Goal: Transaction & Acquisition: Purchase product/service

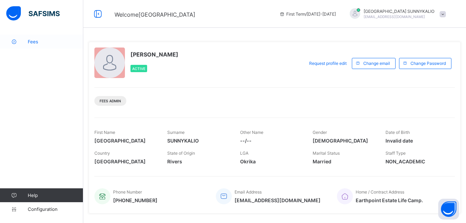
click at [39, 41] on span "Fees" at bounding box center [55, 42] width 55 height 6
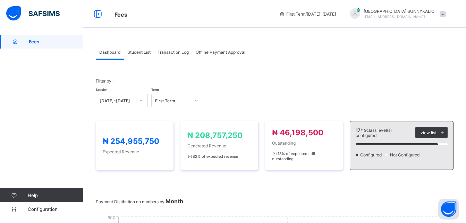
click at [130, 52] on span "Student List" at bounding box center [138, 52] width 23 height 5
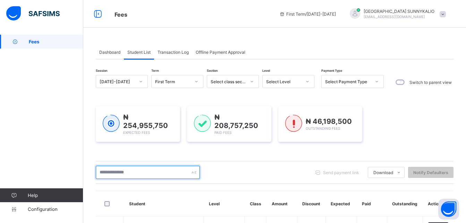
click at [141, 170] on input "text" at bounding box center [148, 172] width 104 height 13
click at [163, 169] on input "text" at bounding box center [148, 172] width 104 height 13
click at [179, 171] on input "text" at bounding box center [148, 172] width 104 height 13
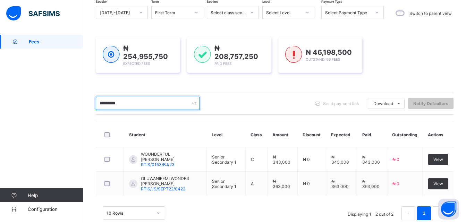
scroll to position [69, 0]
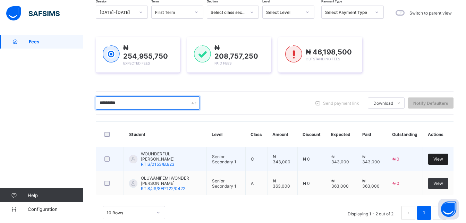
type input "*********"
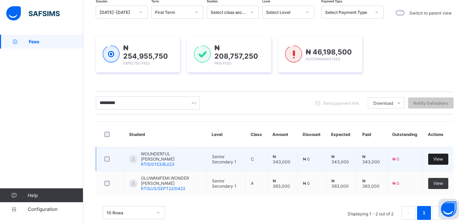
click at [443, 159] on span "View" at bounding box center [438, 158] width 10 height 5
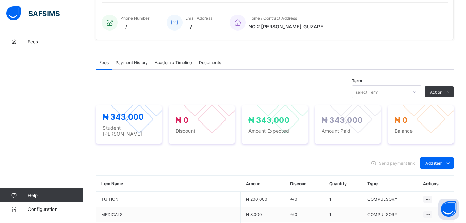
scroll to position [173, 0]
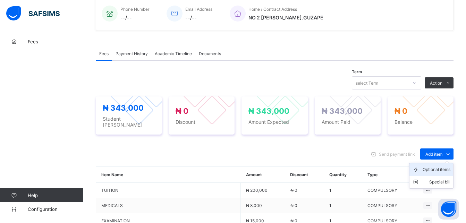
click at [422, 166] on icon at bounding box center [417, 169] width 10 height 7
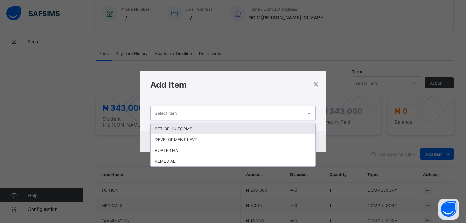
click at [311, 116] on div at bounding box center [309, 113] width 12 height 11
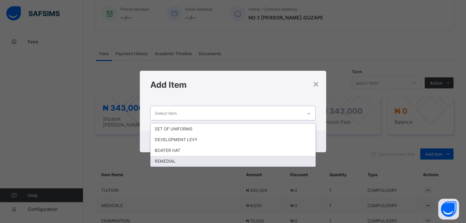
click at [268, 166] on div "REMEDIAL" at bounding box center [232, 161] width 165 height 11
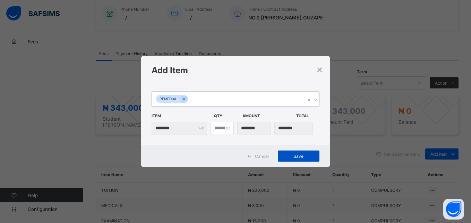
click at [296, 155] on span "Save" at bounding box center [298, 156] width 31 height 5
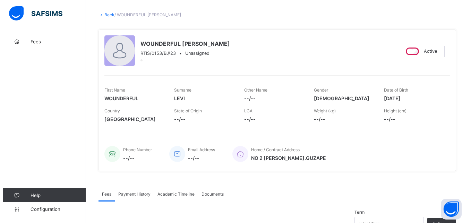
scroll to position [0, 0]
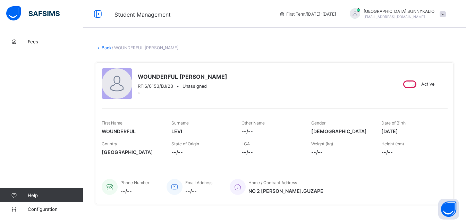
click at [103, 48] on link "Back" at bounding box center [107, 47] width 10 height 5
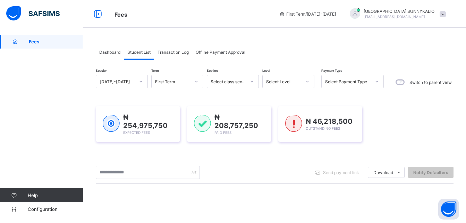
click at [445, 16] on span at bounding box center [442, 14] width 6 height 6
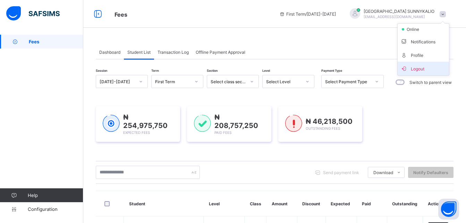
click at [438, 64] on li "Logout" at bounding box center [422, 69] width 51 height 14
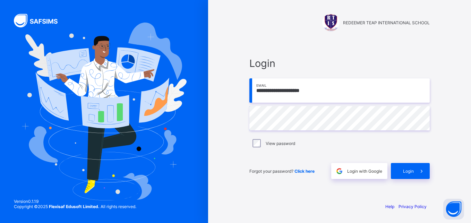
click at [330, 86] on input "**********" at bounding box center [339, 90] width 180 height 24
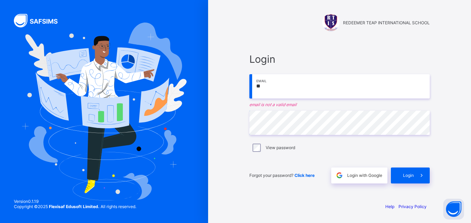
type input "*"
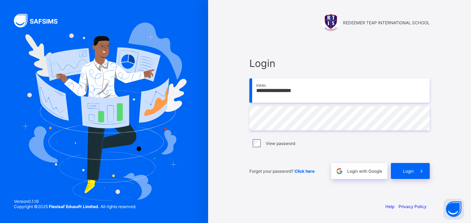
type input "**********"
click at [313, 88] on input "**********" at bounding box center [339, 90] width 180 height 24
click at [331, 92] on input "**********" at bounding box center [339, 90] width 180 height 24
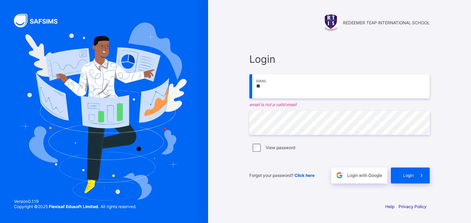
type input "*"
click at [347, 90] on input "email" at bounding box center [339, 86] width 180 height 24
type input "*"
type input "**********"
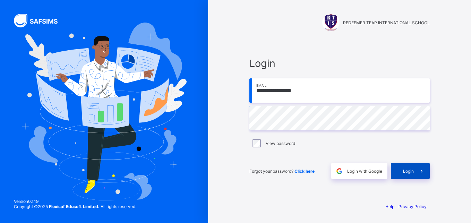
click at [406, 169] on span "Login" at bounding box center [408, 170] width 11 height 5
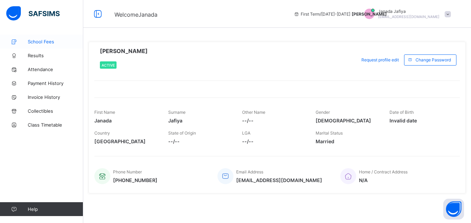
click at [44, 42] on span "School Fees" at bounding box center [55, 42] width 55 height 6
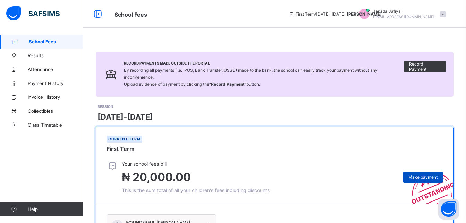
click at [426, 177] on span "Make payment" at bounding box center [422, 176] width 29 height 5
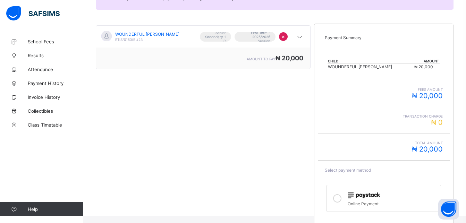
scroll to position [133, 0]
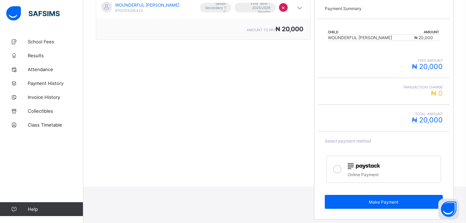
click at [344, 171] on div at bounding box center [337, 169] width 14 height 16
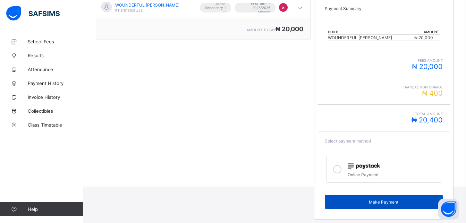
click at [397, 204] on span "Make Payment" at bounding box center [383, 201] width 107 height 5
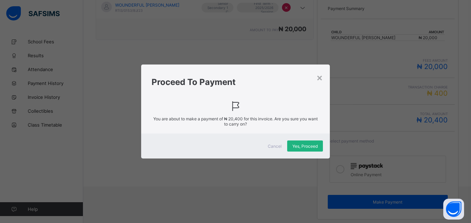
click at [308, 146] on span "Yes, Proceed" at bounding box center [304, 146] width 25 height 5
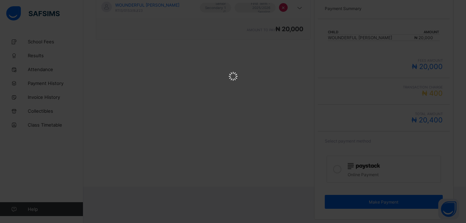
scroll to position [0, 0]
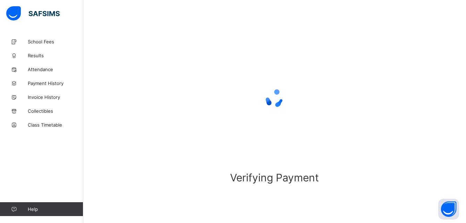
scroll to position [42, 0]
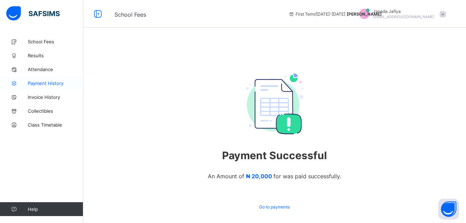
click at [49, 84] on span "Payment History" at bounding box center [55, 83] width 55 height 6
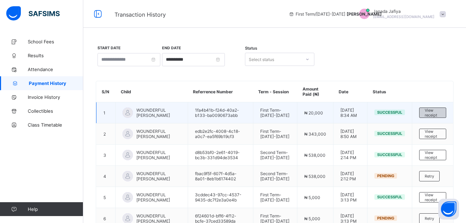
click at [437, 112] on span "View receipt" at bounding box center [432, 113] width 16 height 10
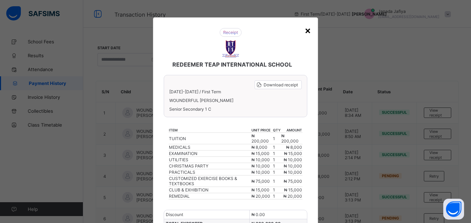
click at [307, 32] on div "×" at bounding box center [307, 30] width 7 height 12
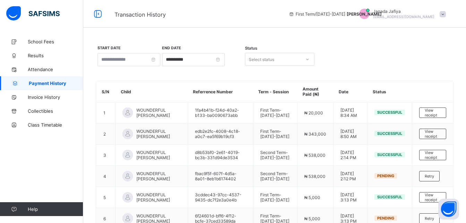
click at [445, 14] on span at bounding box center [442, 14] width 6 height 6
click at [427, 68] on span "Logout" at bounding box center [423, 68] width 46 height 8
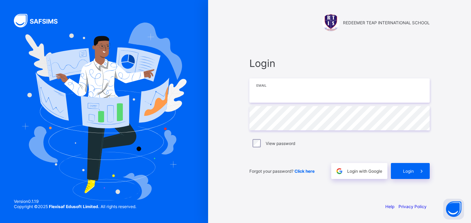
type input "**********"
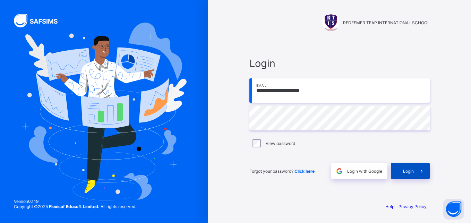
click at [411, 169] on span "Login" at bounding box center [408, 170] width 11 height 5
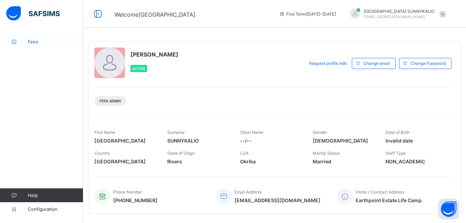
click at [36, 41] on span "Fees" at bounding box center [55, 42] width 55 height 6
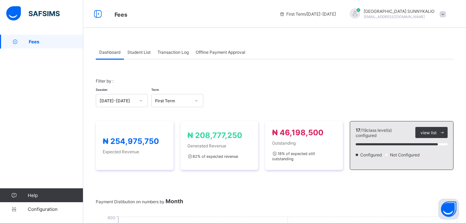
click at [142, 50] on span "Student List" at bounding box center [138, 52] width 23 height 5
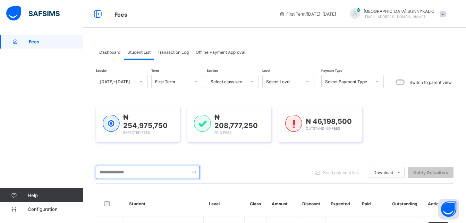
click at [170, 171] on input "text" at bounding box center [148, 172] width 104 height 13
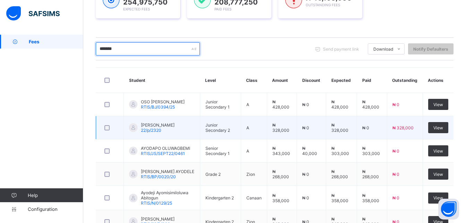
scroll to position [139, 0]
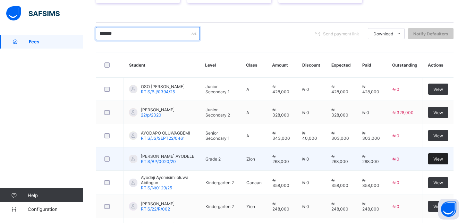
type input "*******"
click at [448, 156] on div "View" at bounding box center [438, 158] width 20 height 11
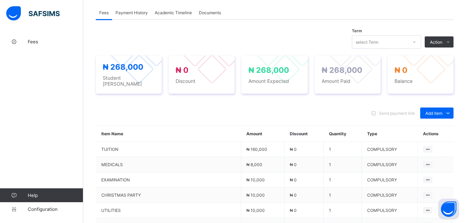
scroll to position [263, 0]
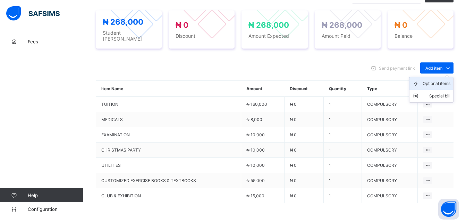
click at [437, 80] on div "Optional items" at bounding box center [436, 83] width 28 height 7
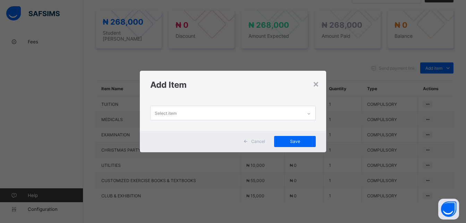
click at [307, 115] on div at bounding box center [309, 113] width 12 height 11
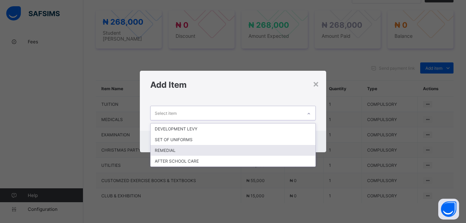
click at [299, 146] on div "REMEDIAL" at bounding box center [232, 150] width 165 height 11
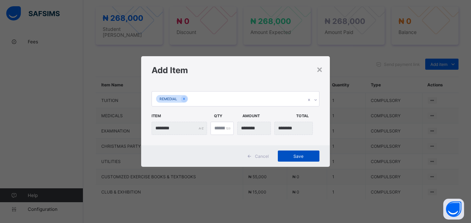
click at [299, 155] on span "Save" at bounding box center [298, 156] width 31 height 5
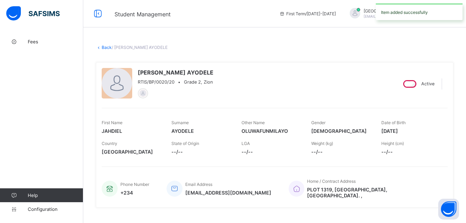
scroll to position [0, 0]
click at [106, 48] on link "Back" at bounding box center [107, 47] width 10 height 5
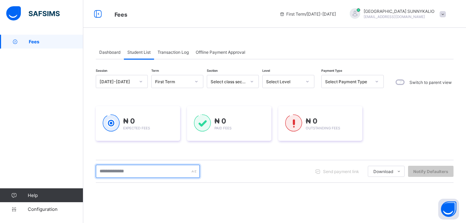
click at [138, 175] on input "text" at bounding box center [148, 171] width 104 height 13
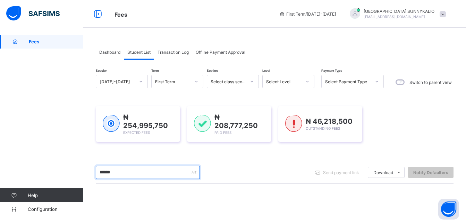
type input "*******"
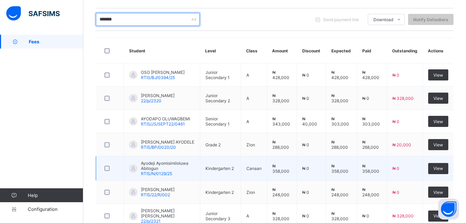
scroll to position [173, 0]
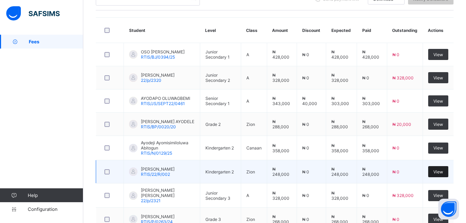
click at [442, 171] on span "View" at bounding box center [438, 171] width 10 height 5
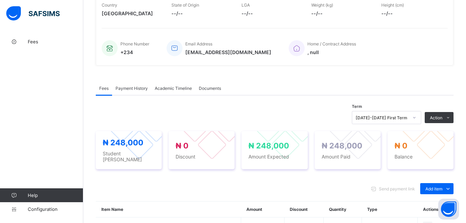
scroll to position [208, 0]
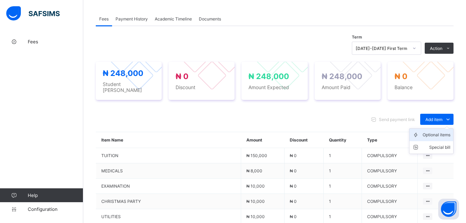
click at [441, 132] on div "Optional items" at bounding box center [436, 134] width 28 height 7
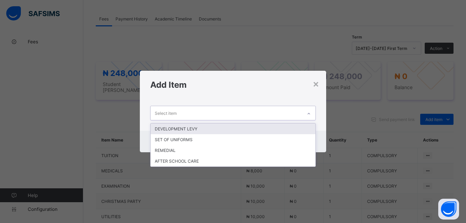
click at [310, 113] on icon at bounding box center [308, 113] width 4 height 7
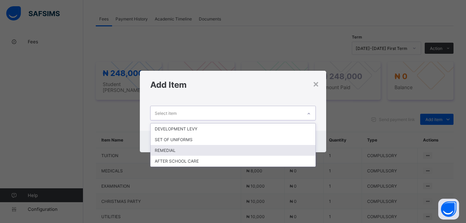
click at [304, 145] on div "REMEDIAL" at bounding box center [232, 150] width 165 height 11
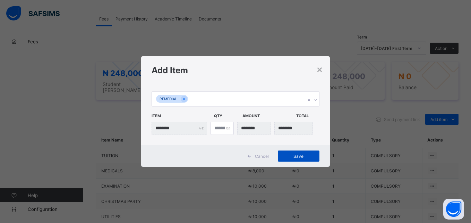
click at [298, 158] on span "Save" at bounding box center [298, 156] width 31 height 5
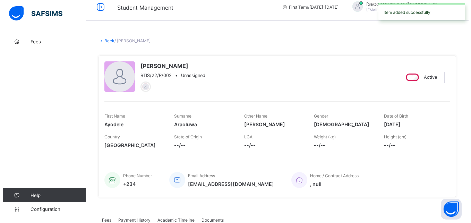
scroll to position [0, 0]
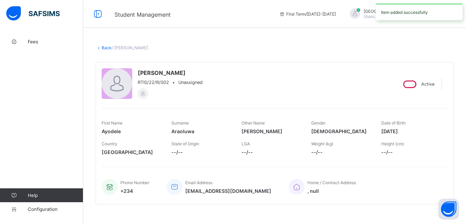
click at [102, 47] on link "Back" at bounding box center [107, 47] width 10 height 5
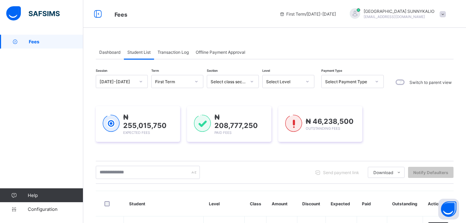
click at [360, 16] on div at bounding box center [354, 13] width 10 height 10
click at [360, 12] on div at bounding box center [354, 13] width 10 height 10
click at [445, 14] on span at bounding box center [442, 14] width 6 height 6
click at [427, 68] on span "Logout" at bounding box center [423, 68] width 46 height 8
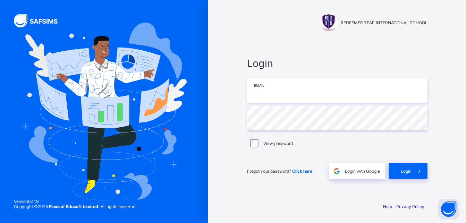
type input "**********"
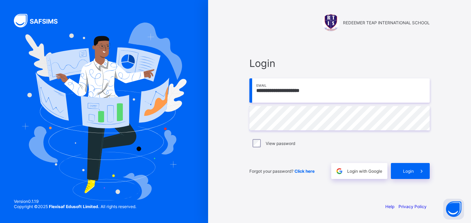
click at [343, 93] on input "**********" at bounding box center [339, 90] width 180 height 24
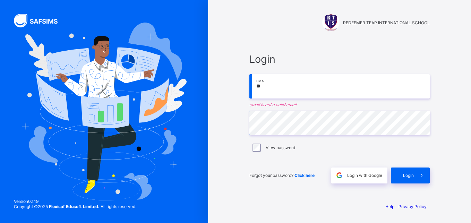
type input "**********"
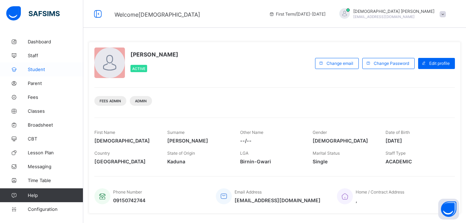
click at [45, 70] on span "Student" at bounding box center [55, 70] width 55 height 6
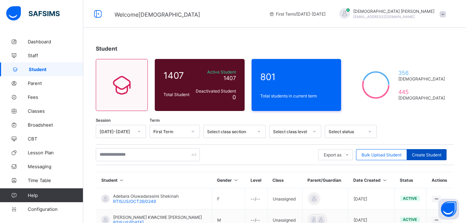
click at [417, 155] on span "Create Student" at bounding box center [426, 154] width 29 height 5
select select "**"
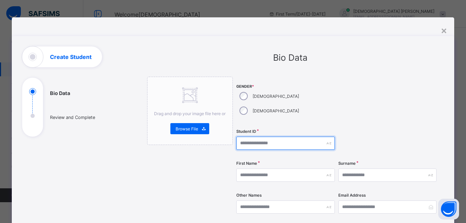
click at [266, 137] on input "text" at bounding box center [285, 143] width 98 height 13
type input "**********"
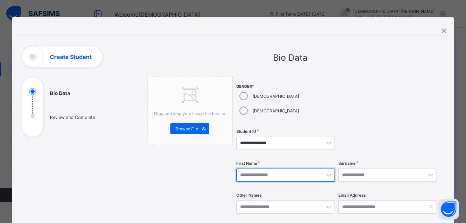
click at [276, 168] on input "text" at bounding box center [285, 174] width 98 height 13
type input "**********"
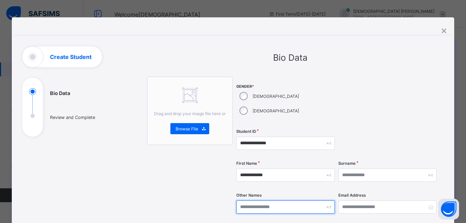
click at [275, 200] on input "text" at bounding box center [285, 206] width 98 height 13
type input "*****"
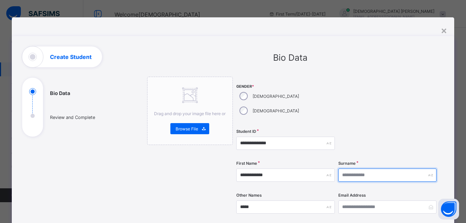
click at [353, 168] on input "text" at bounding box center [387, 174] width 98 height 13
type input "********"
click at [381, 129] on div at bounding box center [387, 143] width 98 height 28
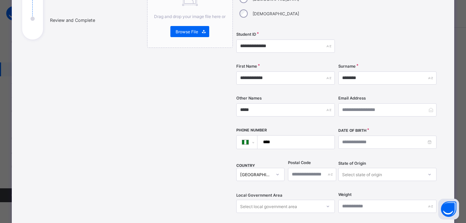
scroll to position [111, 0]
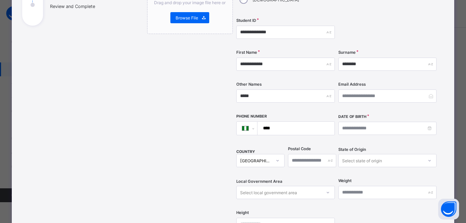
click at [312, 122] on input "****" at bounding box center [294, 128] width 71 height 13
type input "**********"
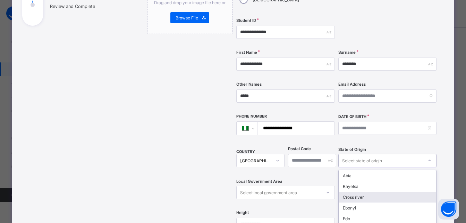
click at [347, 154] on div "option Cross river focused, 3 of 37. 37 results available. Use Up and Down to c…" at bounding box center [387, 160] width 98 height 13
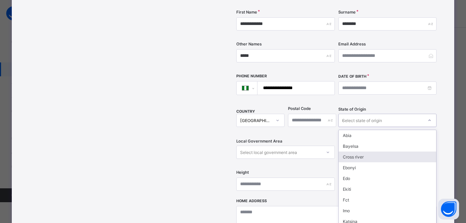
type input "**"
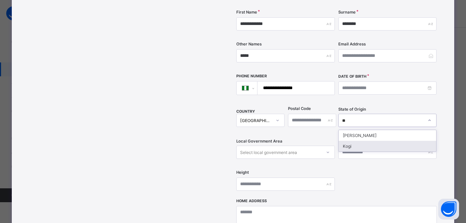
click at [353, 141] on div "Kogi" at bounding box center [386, 146] width 97 height 11
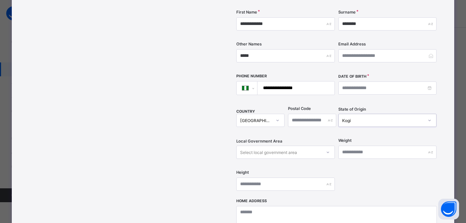
click at [303, 146] on div "Select local government area" at bounding box center [285, 152] width 98 height 13
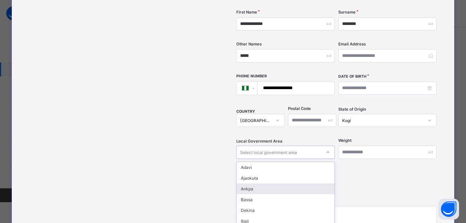
scroll to position [183, 0]
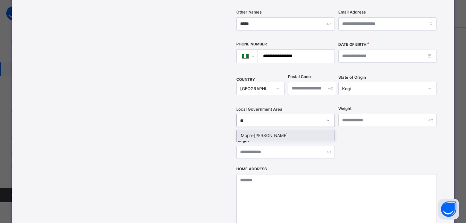
type input "***"
click at [292, 130] on div "Mopa-[PERSON_NAME]" at bounding box center [284, 135] width 97 height 11
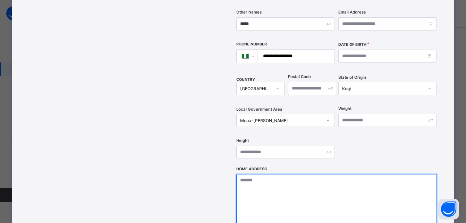
click at [300, 177] on textarea at bounding box center [336, 208] width 200 height 69
type textarea "**********"
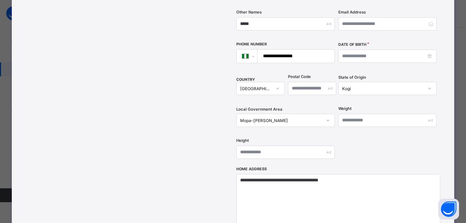
click at [374, 138] on div "**********" at bounding box center [336, 30] width 200 height 273
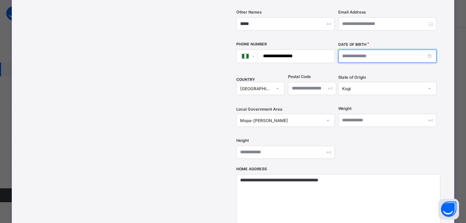
click at [371, 50] on input at bounding box center [387, 56] width 98 height 13
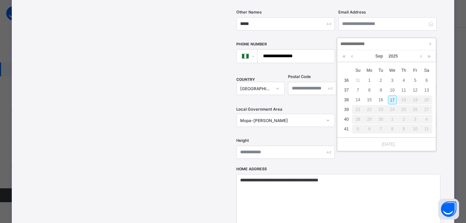
type input "*"
type input "**********"
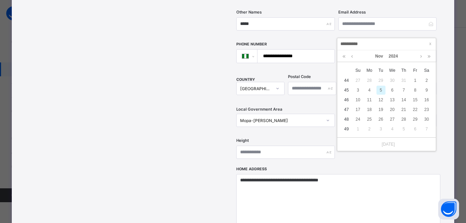
type input "**********"
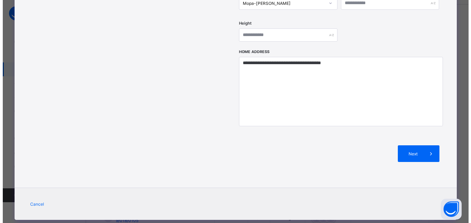
scroll to position [55, 0]
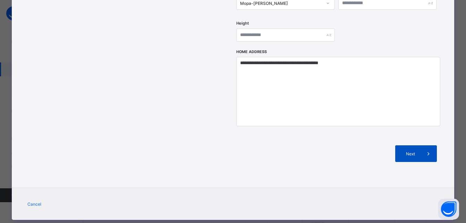
click at [419, 151] on span "Next" at bounding box center [410, 153] width 20 height 5
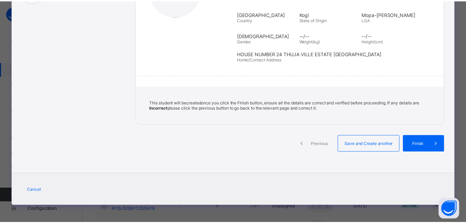
scroll to position [135, 0]
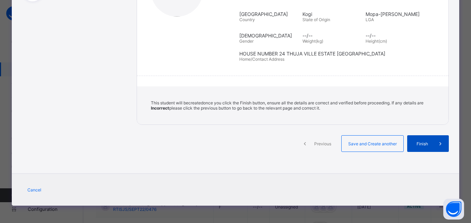
click at [424, 143] on span "Finish" at bounding box center [422, 143] width 20 height 5
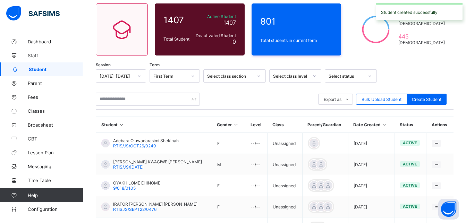
click at [401, 65] on div "Student 1407 Total Student Active Student 1407 Deactivated Student 0 801 Total …" at bounding box center [274, 182] width 382 height 407
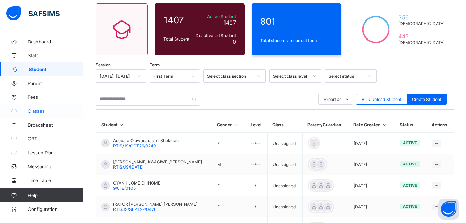
click at [39, 111] on span "Classes" at bounding box center [55, 111] width 55 height 6
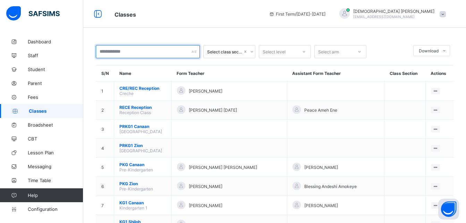
click at [131, 51] on input "text" at bounding box center [148, 51] width 104 height 13
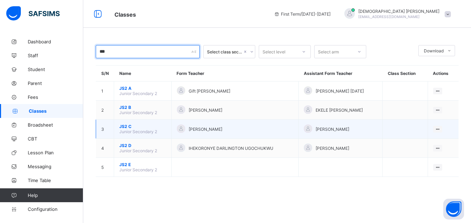
type input "***"
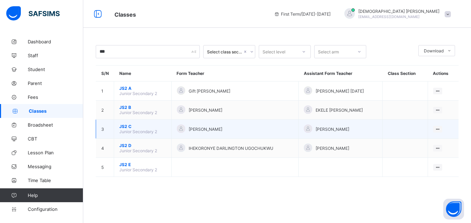
click at [126, 127] on span "JS2 C" at bounding box center [142, 126] width 47 height 5
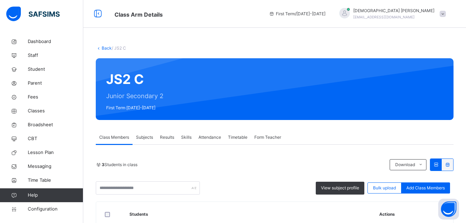
click at [211, 44] on div "Back / JS2 C JS2 C Junior Secondary 2 First Term [DATE]-[DATE] Class Members Su…" at bounding box center [274, 185] width 382 height 300
click at [219, 47] on div "Back / JS2 C" at bounding box center [274, 48] width 357 height 6
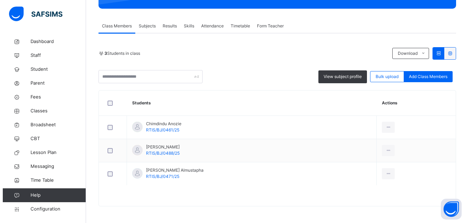
scroll to position [112, 0]
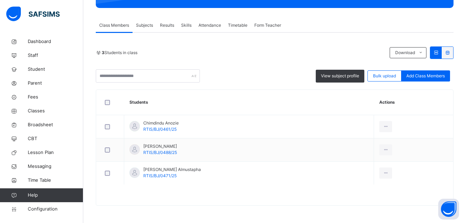
click at [341, 39] on div "3 Students in class Download Pdf Report Excel Report View subject profile Bulk …" at bounding box center [274, 119] width 357 height 173
click at [428, 74] on span "Add Class Members" at bounding box center [425, 76] width 38 height 6
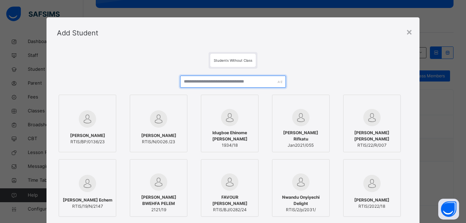
click at [246, 82] on input "text" at bounding box center [232, 82] width 105 height 12
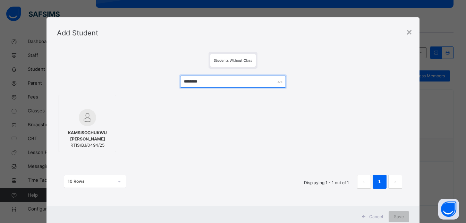
type input "********"
click at [81, 112] on img at bounding box center [87, 117] width 17 height 17
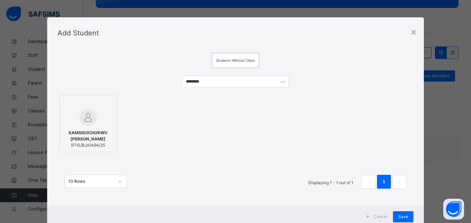
click at [246, 124] on div "KAMSISOCHUKWU [PERSON_NAME] RTIS/BJ/0494/25" at bounding box center [236, 123] width 356 height 61
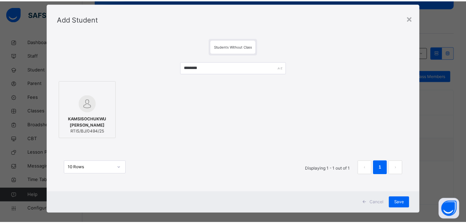
scroll to position [22, 0]
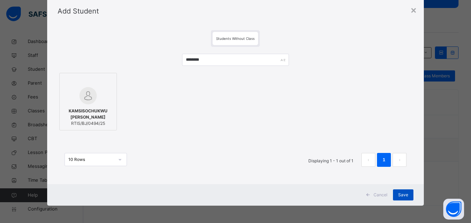
click at [401, 194] on span "Save" at bounding box center [403, 195] width 10 height 6
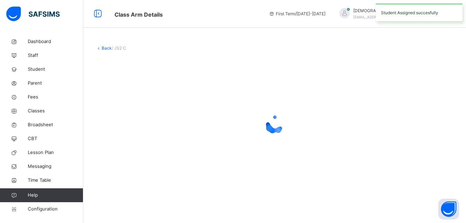
scroll to position [0, 0]
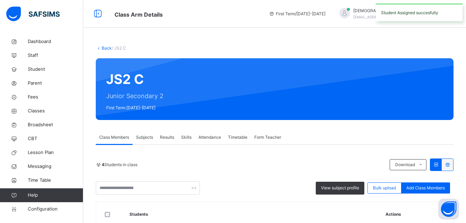
click at [349, 41] on div "Back / JS2 C JS2 C Junior Secondary 2 First Term [DATE]-[DATE] Class Members Su…" at bounding box center [274, 196] width 382 height 323
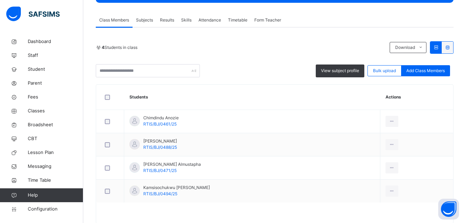
scroll to position [135, 0]
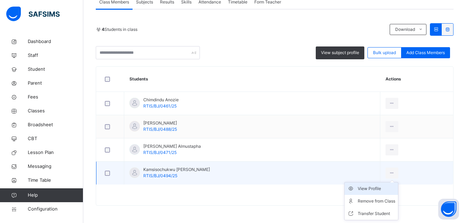
click at [367, 190] on div "View Profile" at bounding box center [375, 188] width 37 height 7
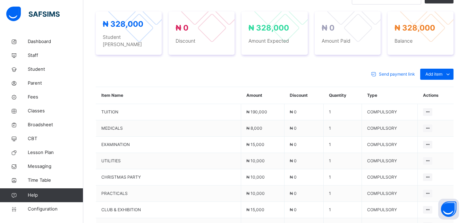
scroll to position [288, 0]
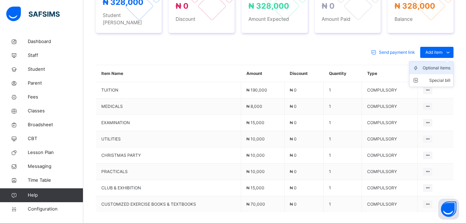
click at [439, 64] on div "Optional items" at bounding box center [436, 67] width 28 height 7
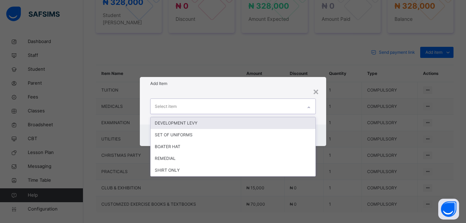
click at [275, 103] on div "Select item" at bounding box center [225, 106] width 151 height 15
click at [236, 122] on div "DEVELOPMENT LEVY" at bounding box center [232, 123] width 165 height 12
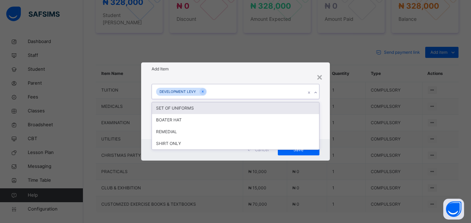
click at [241, 92] on div "DEVELOPMENT LEVY" at bounding box center [229, 91] width 154 height 15
click at [219, 106] on div "SET OF UNIFORMS" at bounding box center [235, 108] width 167 height 12
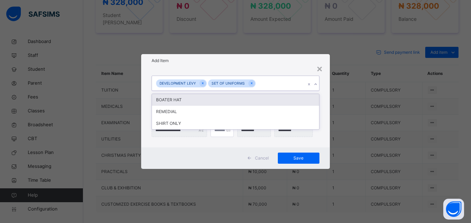
click at [266, 79] on div "DEVELOPMENT LEVY SET OF UNIFORMS" at bounding box center [229, 83] width 154 height 15
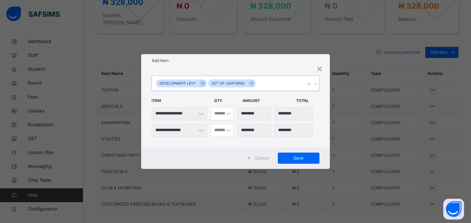
click at [266, 79] on div "DEVELOPMENT LEVY SET OF UNIFORMS" at bounding box center [229, 83] width 154 height 15
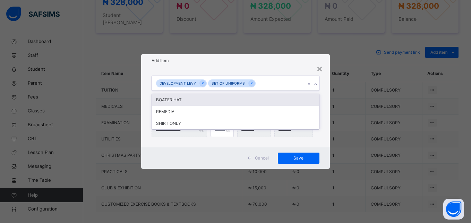
click at [268, 82] on div "DEVELOPMENT LEVY SET OF UNIFORMS" at bounding box center [229, 83] width 154 height 15
click at [181, 101] on div "BOATER HAT" at bounding box center [235, 100] width 167 height 12
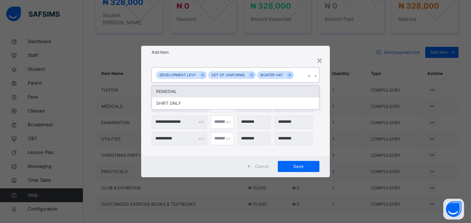
click at [296, 74] on div "DEVELOPMENT [PERSON_NAME] SET OF UNIFORMS BOATER HAT" at bounding box center [229, 75] width 154 height 15
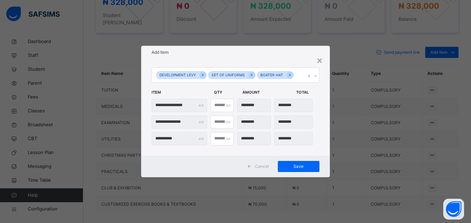
click at [292, 57] on div "Add Item" at bounding box center [235, 52] width 188 height 13
click at [293, 167] on span "Save" at bounding box center [298, 166] width 31 height 6
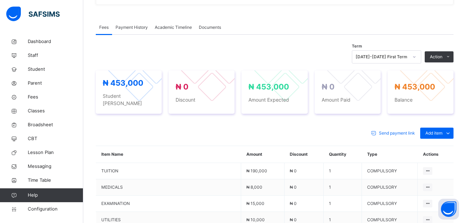
scroll to position [208, 0]
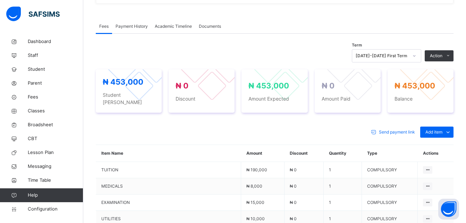
click at [222, 52] on div "Term [DATE]-[DATE] First Term Action Receive Payment Manage Discount Send Email…" at bounding box center [274, 55] width 357 height 13
click at [43, 112] on span "Classes" at bounding box center [55, 110] width 55 height 7
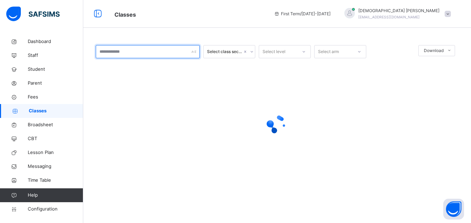
click at [141, 51] on input "text" at bounding box center [148, 51] width 104 height 13
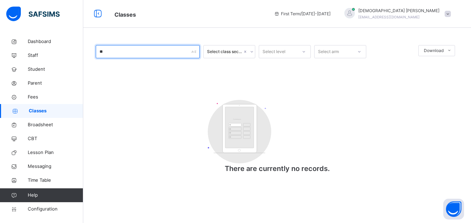
type input "*"
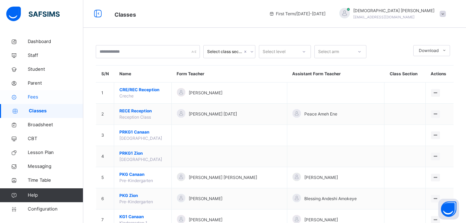
click at [40, 98] on span "Fees" at bounding box center [55, 97] width 55 height 7
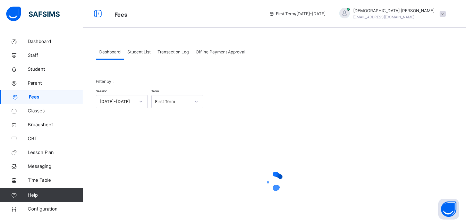
click at [140, 53] on span "Student List" at bounding box center [138, 52] width 23 height 6
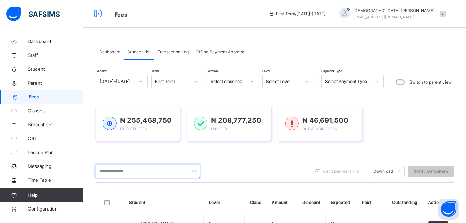
click at [134, 170] on input "text" at bounding box center [148, 171] width 104 height 13
click at [128, 171] on input "text" at bounding box center [148, 171] width 104 height 13
click at [133, 170] on input "text" at bounding box center [148, 171] width 104 height 13
click at [137, 172] on input "text" at bounding box center [148, 171] width 104 height 13
click at [141, 172] on input "text" at bounding box center [148, 171] width 104 height 13
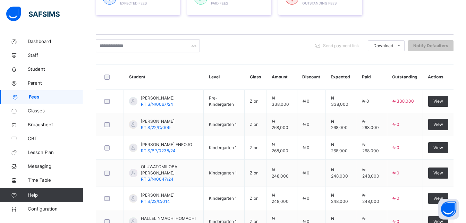
scroll to position [125, 0]
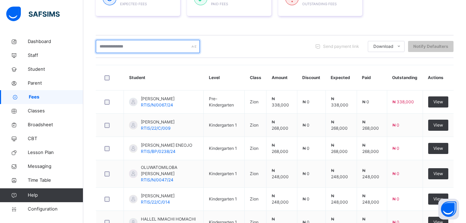
click at [153, 47] on input "text" at bounding box center [148, 46] width 104 height 13
click at [150, 45] on input "text" at bounding box center [148, 46] width 104 height 13
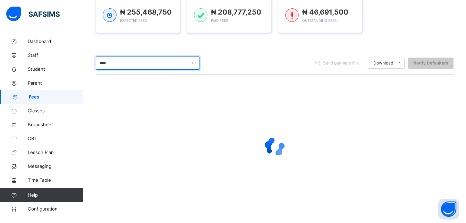
scroll to position [108, 0]
type input "*******"
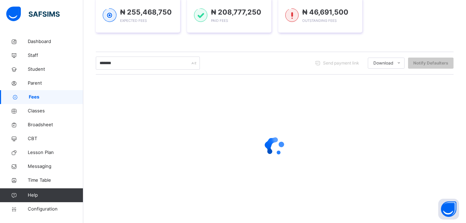
click at [201, 41] on div "₦ 255,468,750 Expected Fees ₦ 208,777,250 Paid Fees ₦ 46,691,500 Outstanding Fe…" at bounding box center [274, 15] width 357 height 55
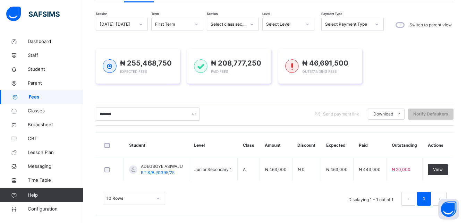
scroll to position [57, 0]
click at [453, 70] on div "₦ 255,468,750 Expected Fees ₦ 208,777,250 Paid Fees ₦ 46,691,500 Outstanding Fe…" at bounding box center [274, 66] width 357 height 35
click at [42, 83] on span "Parent" at bounding box center [55, 83] width 55 height 7
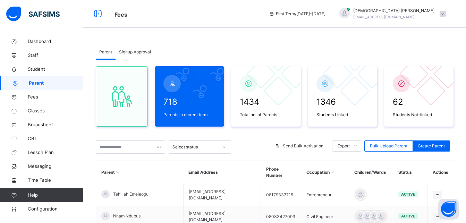
click at [141, 52] on span "Signup Approval" at bounding box center [135, 52] width 32 height 6
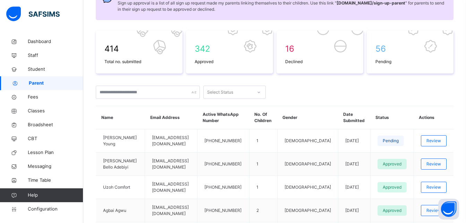
scroll to position [97, 0]
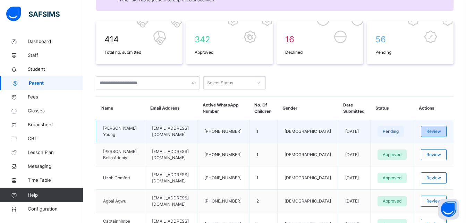
click at [437, 131] on span "Review" at bounding box center [433, 131] width 15 height 6
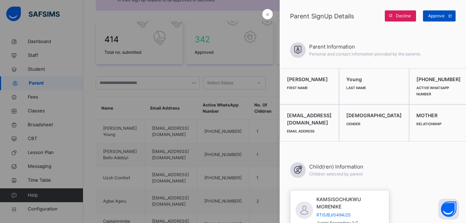
click at [431, 17] on span "Approve" at bounding box center [436, 16] width 16 height 6
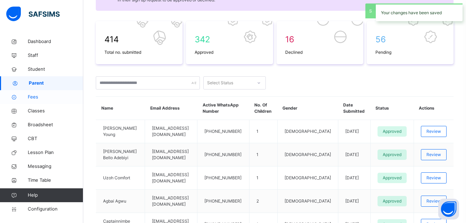
click at [43, 95] on span "Fees" at bounding box center [55, 97] width 55 height 7
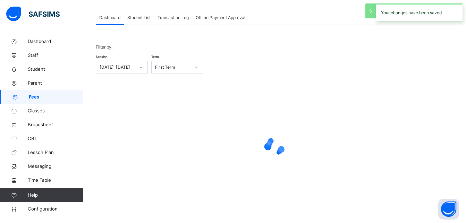
scroll to position [34, 0]
click at [131, 15] on span "Student List" at bounding box center [138, 18] width 23 height 6
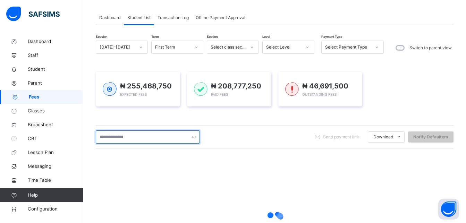
click at [130, 140] on input "text" at bounding box center [148, 136] width 104 height 13
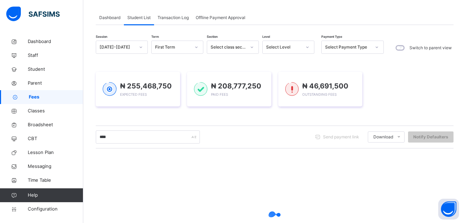
click at [180, 115] on div "₦ 255,468,750 Expected Fees ₦ 208,777,250 Paid Fees ₦ 46,691,500 Outstanding Fe…" at bounding box center [274, 88] width 357 height 55
click at [168, 99] on div "₦ 255,468,750 Expected Fees ₦ 208,777,250 Paid Fees ₦ 46,691,500 Outstanding Fe…" at bounding box center [274, 88] width 357 height 55
drag, startPoint x: 168, startPoint y: 99, endPoint x: 171, endPoint y: 103, distance: 4.5
click at [168, 99] on div "₦ 255,468,750 Expected Fees ₦ 208,777,250 Paid Fees ₦ 46,691,500 Outstanding Fe…" at bounding box center [274, 88] width 357 height 55
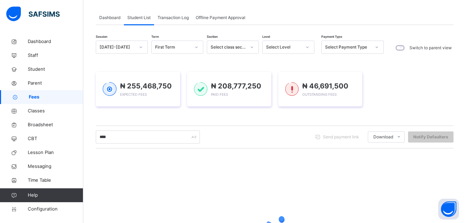
click at [171, 103] on div "₦ 255,468,750 Expected Fees ₦ 208,777,250 Paid Fees ₦ 46,691,500 Outstanding Fe…" at bounding box center [274, 88] width 357 height 55
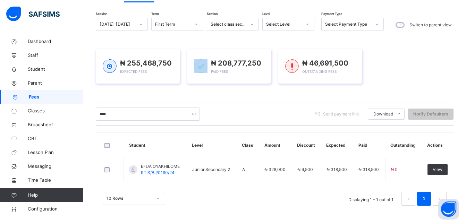
scroll to position [57, 0]
click at [402, 63] on div "₦ 255,468,750 Expected Fees ₦ 208,777,250 Paid Fees ₦ 46,691,500 Outstanding Fe…" at bounding box center [274, 66] width 357 height 35
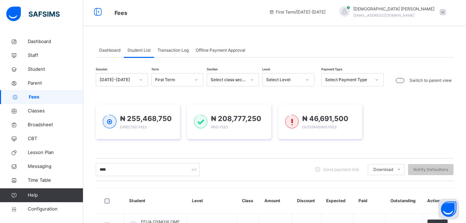
scroll to position [0, 0]
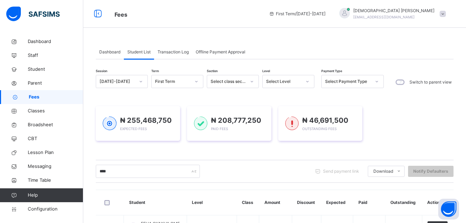
click at [209, 150] on div "₦ 255,468,750 Expected Fees ₦ 208,777,250 Paid Fees ₦ 46,691,500 Outstanding Fe…" at bounding box center [274, 123] width 357 height 55
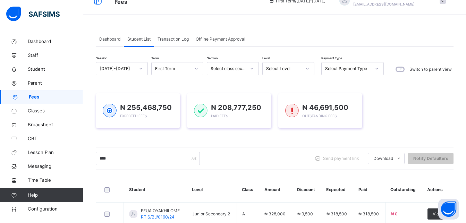
scroll to position [14, 0]
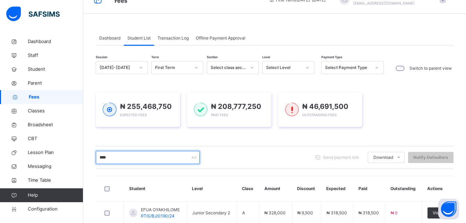
click at [154, 159] on input "****" at bounding box center [148, 157] width 104 height 13
type input "*"
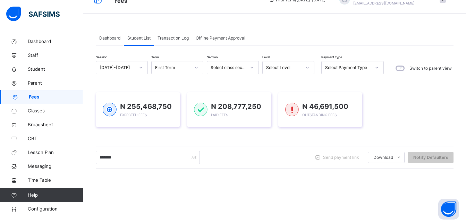
click at [201, 137] on div "₦ 255,468,750 Expected Fees ₦ 208,777,250 Paid Fees ₦ 46,691,500 Outstanding Fe…" at bounding box center [274, 109] width 357 height 55
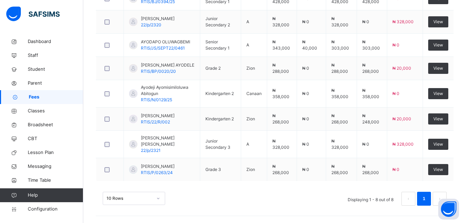
scroll to position [0, 0]
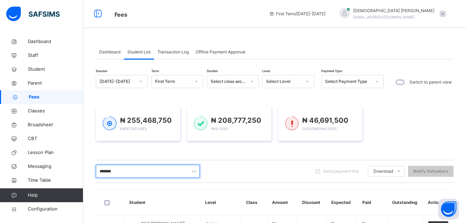
click at [125, 174] on input "*******" at bounding box center [148, 171] width 104 height 13
type input "*"
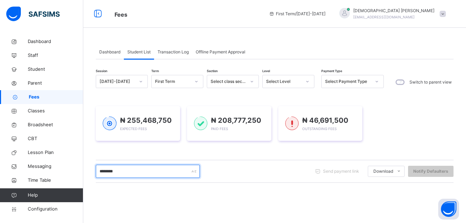
type input "********"
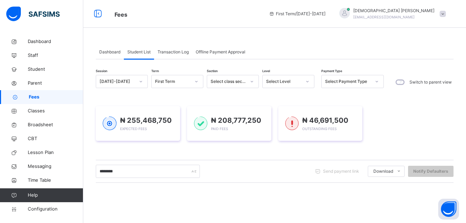
click at [149, 150] on div "₦ 255,468,750 Expected Fees ₦ 208,777,250 Paid Fees ₦ 46,691,500 Outstanding Fe…" at bounding box center [274, 123] width 357 height 55
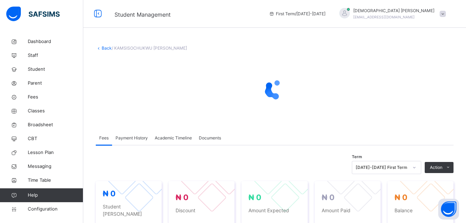
drag, startPoint x: 442, startPoint y: 167, endPoint x: 125, endPoint y: 137, distance: 318.3
click at [125, 137] on span "Payment History" at bounding box center [131, 138] width 32 height 6
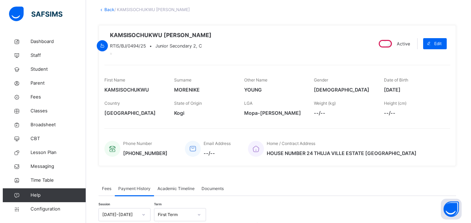
scroll to position [115, 0]
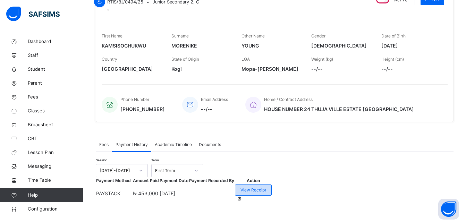
click at [266, 187] on span "View Receipt" at bounding box center [253, 190] width 26 height 6
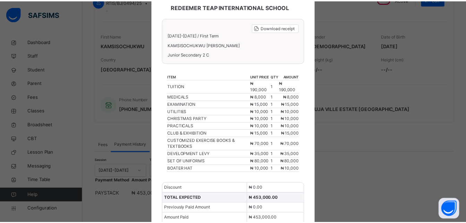
scroll to position [0, 0]
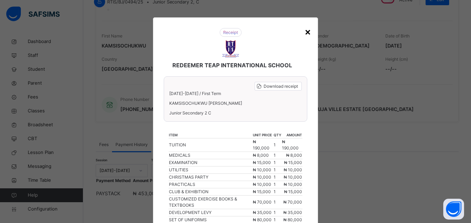
click at [308, 32] on div "×" at bounding box center [307, 31] width 7 height 15
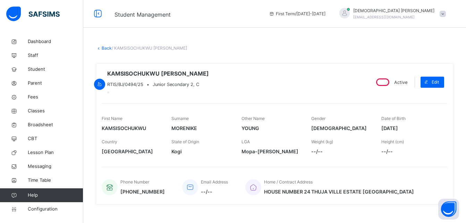
click at [105, 51] on div "× Delete Document This action would delete the document with name: from the sys…" at bounding box center [274, 170] width 382 height 271
click at [102, 49] on link "Back" at bounding box center [107, 47] width 10 height 5
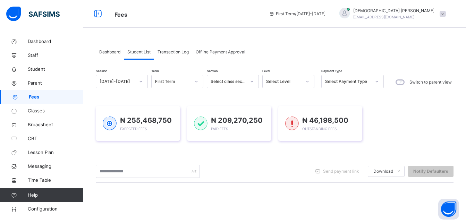
click at [446, 17] on div "[PERSON_NAME] [PERSON_NAME][EMAIL_ADDRESS][DOMAIN_NAME]" at bounding box center [390, 14] width 117 height 12
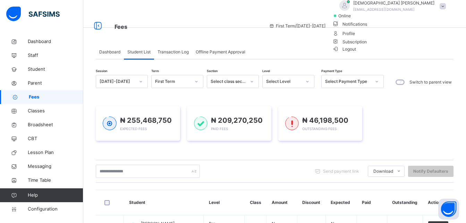
click at [356, 53] on span "Logout" at bounding box center [344, 48] width 24 height 7
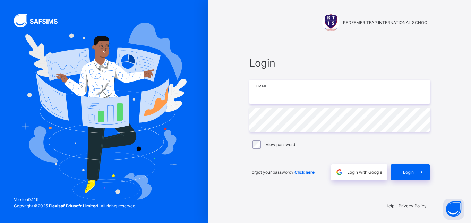
type input "**********"
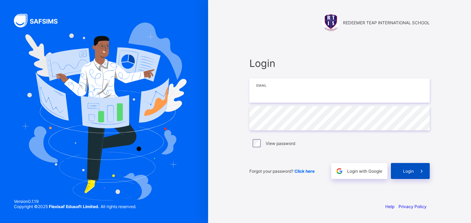
type input "**********"
click at [413, 168] on span "Login" at bounding box center [408, 170] width 11 height 5
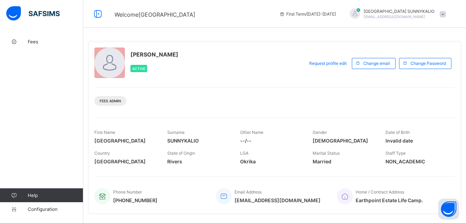
click at [360, 14] on div at bounding box center [354, 13] width 10 height 10
click at [421, 68] on span "Logout" at bounding box center [423, 68] width 46 height 8
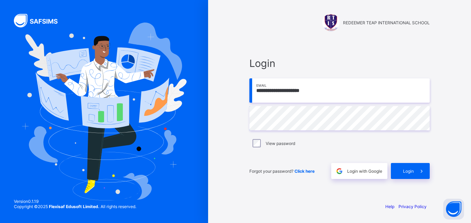
click at [333, 92] on input "**********" at bounding box center [339, 90] width 180 height 24
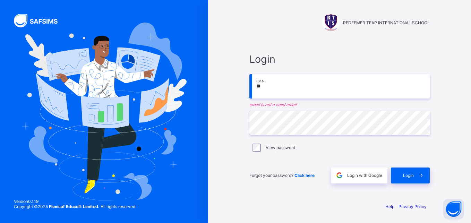
type input "*"
type input "**********"
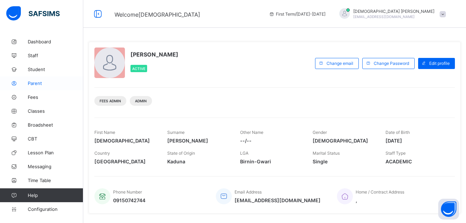
click at [40, 84] on span "Parent" at bounding box center [55, 83] width 55 height 6
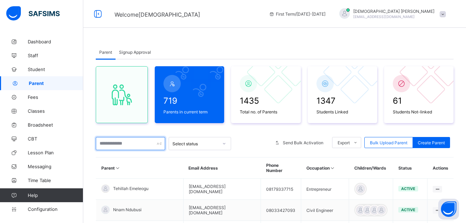
click at [119, 146] on input "text" at bounding box center [130, 143] width 69 height 13
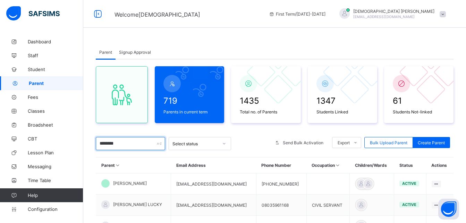
type input "********"
click at [188, 27] on div "Welcome Isaiah First Term / 2025-2026 Isaiah Paul paulisaiah@rtis-edu.ng" at bounding box center [233, 14] width 466 height 28
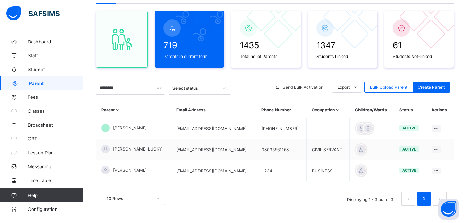
click at [188, 27] on div "719 Parents in current term" at bounding box center [189, 39] width 69 height 57
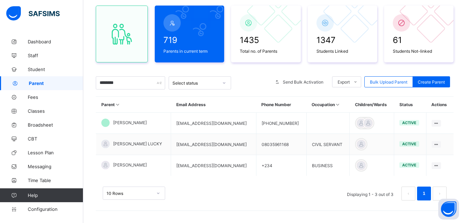
scroll to position [62, 0]
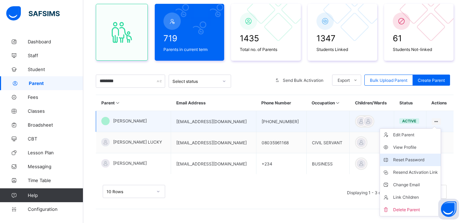
click at [406, 161] on div "Reset Password" at bounding box center [415, 159] width 45 height 7
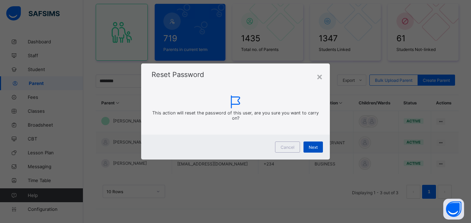
click at [313, 146] on span "Next" at bounding box center [313, 147] width 9 height 5
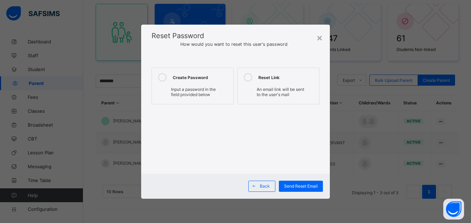
click at [159, 76] on icon at bounding box center [162, 77] width 8 height 8
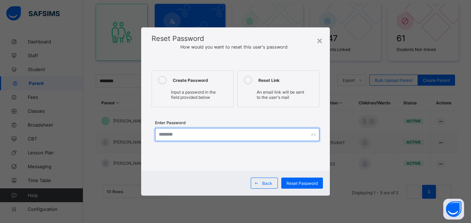
click at [176, 132] on input "text" at bounding box center [237, 134] width 164 height 13
type input "**********"
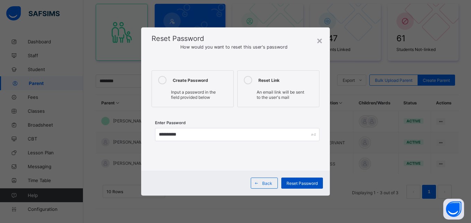
click at [304, 179] on div "Reset Password" at bounding box center [302, 182] width 42 height 11
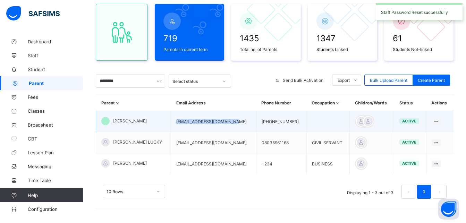
drag, startPoint x: 249, startPoint y: 122, endPoint x: 187, endPoint y: 122, distance: 61.7
click at [187, 122] on td "francisphrancis@yahoo.com" at bounding box center [213, 121] width 85 height 21
copy td "francisphrancis@yahoo.com"
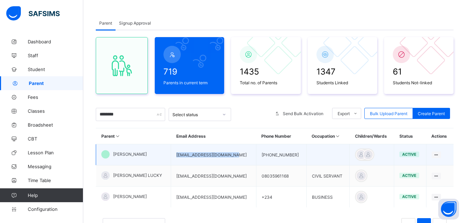
scroll to position [0, 0]
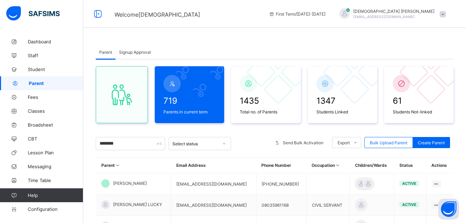
click at [349, 10] on div at bounding box center [344, 13] width 10 height 10
click at [418, 80] on span "Logout" at bounding box center [423, 80] width 46 height 8
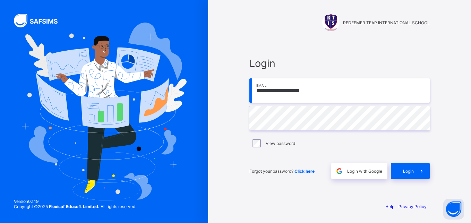
click at [320, 90] on input "**********" at bounding box center [339, 90] width 180 height 24
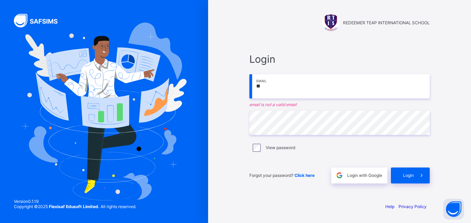
type input "*"
paste input "**********"
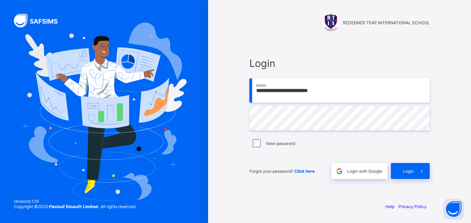
type input "**********"
click at [404, 173] on span "Login" at bounding box center [408, 170] width 11 height 5
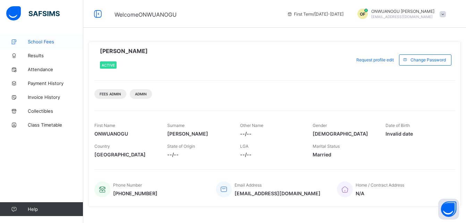
click at [54, 41] on span "School Fees" at bounding box center [55, 42] width 55 height 6
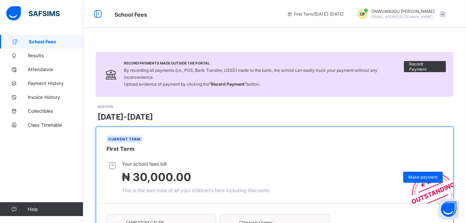
click at [316, 109] on div "SESSION 2025-2026" at bounding box center [275, 113] width 356 height 18
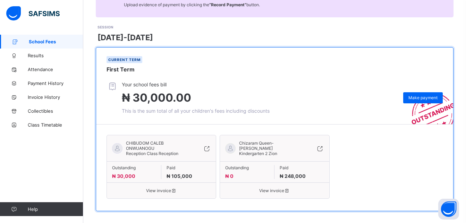
scroll to position [85, 0]
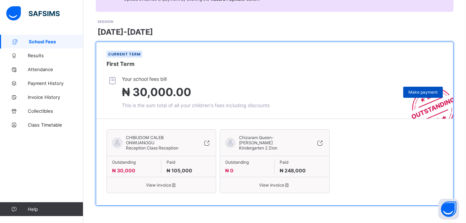
click at [427, 93] on span "Make payment" at bounding box center [422, 91] width 29 height 5
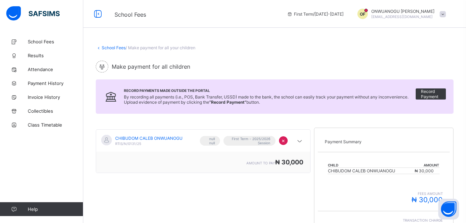
click at [385, 49] on div "School Fees / Make payment for all your children" at bounding box center [274, 47] width 357 height 5
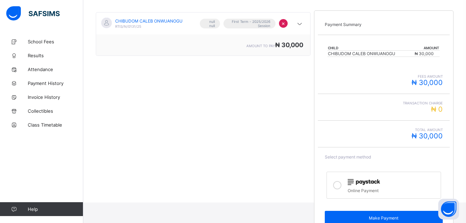
scroll to position [133, 0]
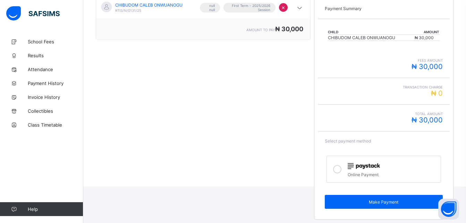
click at [341, 172] on icon at bounding box center [337, 169] width 8 height 8
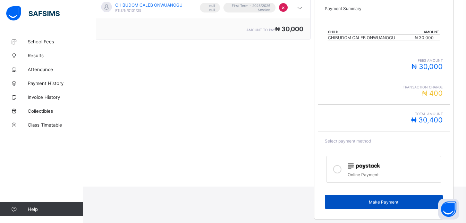
click at [350, 204] on span "Make Payment" at bounding box center [383, 201] width 107 height 5
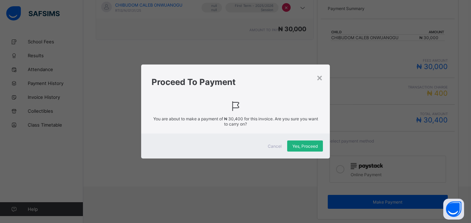
click at [311, 147] on span "Yes, Proceed" at bounding box center [304, 146] width 25 height 5
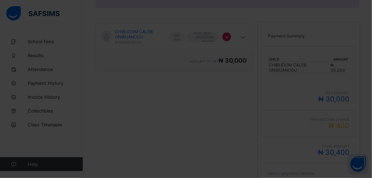
scroll to position [110, 0]
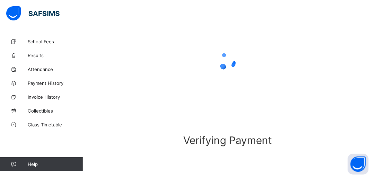
scroll to position [71, 0]
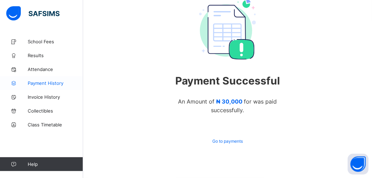
scroll to position [68, 0]
click at [53, 84] on span "Payment History" at bounding box center [55, 83] width 55 height 6
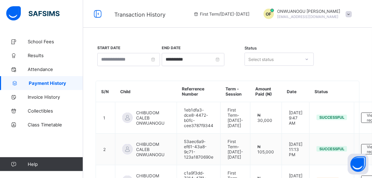
click at [335, 49] on div "**********" at bounding box center [228, 59] width 264 height 29
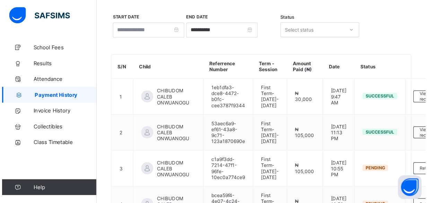
scroll to position [33, 0]
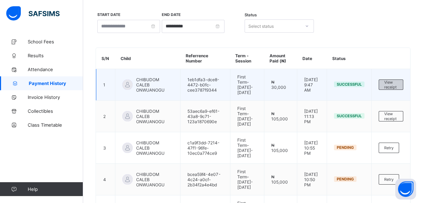
click at [388, 83] on div "View receipt" at bounding box center [391, 84] width 25 height 10
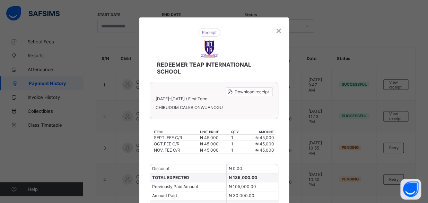
click at [248, 41] on div "REDEEMER TEAP INTERNATIONAL SCHOOL" at bounding box center [209, 51] width 132 height 61
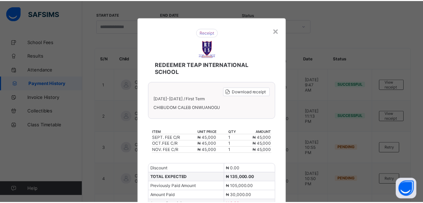
scroll to position [0, 0]
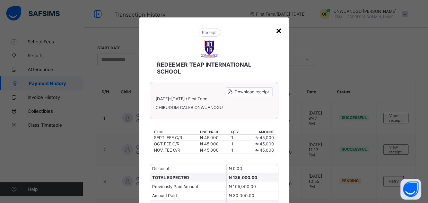
click at [278, 32] on div "×" at bounding box center [279, 30] width 7 height 12
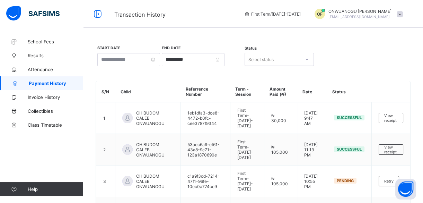
click at [325, 11] on div "OF" at bounding box center [320, 14] width 10 height 10
click at [375, 68] on span "Logout" at bounding box center [381, 68] width 46 height 8
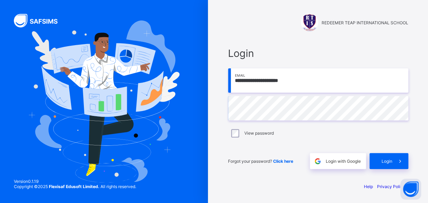
click at [297, 80] on input "**********" at bounding box center [318, 80] width 180 height 24
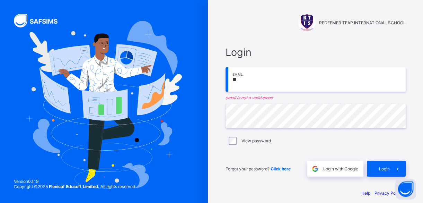
type input "*"
type input "**********"
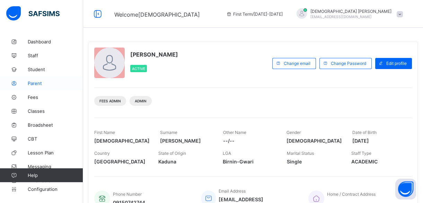
click at [44, 80] on span "Parent" at bounding box center [55, 83] width 55 height 6
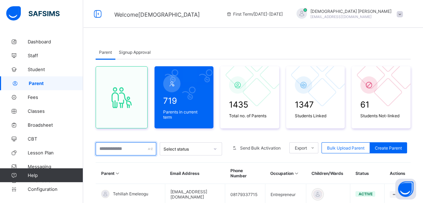
click at [124, 149] on input "text" at bounding box center [126, 148] width 61 height 13
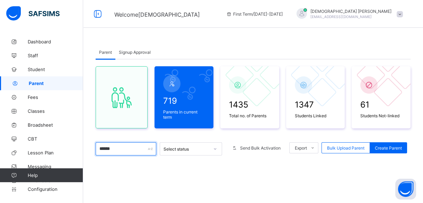
type input "******"
click at [208, 42] on div "Parent Signup Approval Parent Signup Approval 719 Parents in current term 1435 …" at bounding box center [253, 173] width 340 height 276
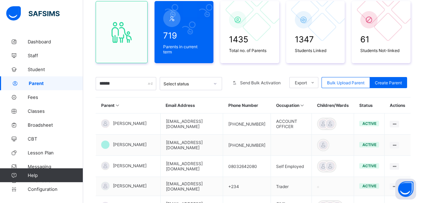
scroll to position [63, 0]
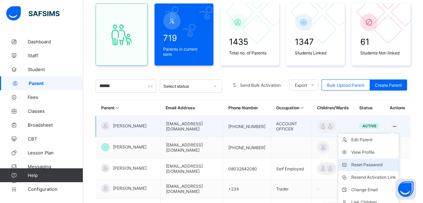
click at [382, 166] on div "Reset Password" at bounding box center [374, 164] width 45 height 7
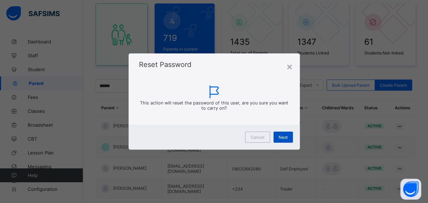
click at [277, 134] on div "Next" at bounding box center [283, 136] width 19 height 11
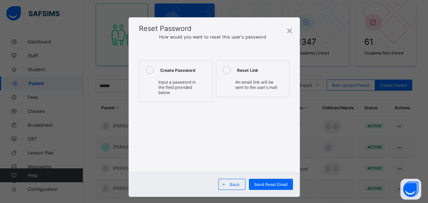
click at [148, 69] on icon at bounding box center [150, 70] width 8 height 8
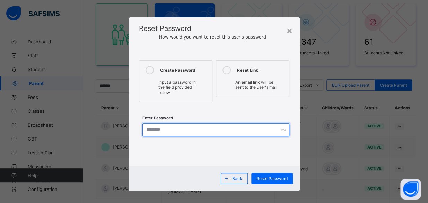
click at [167, 133] on input "text" at bounding box center [215, 129] width 147 height 13
type input "**********"
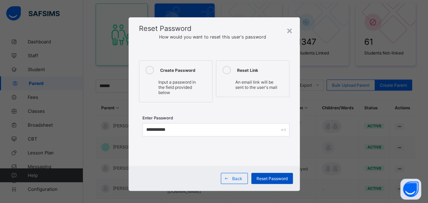
click at [263, 174] on div "Reset Password" at bounding box center [272, 178] width 42 height 11
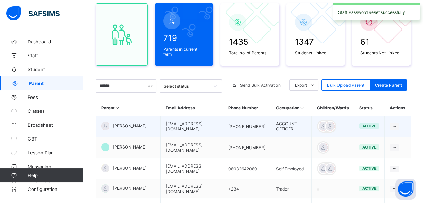
drag, startPoint x: 205, startPoint y: 132, endPoint x: 137, endPoint y: 137, distance: 67.4
click at [137, 137] on tr "UGOCHUKWU Chielo naomichielo@gmail.com +2348076496836 ACCOUNT OFFICER active Ed…" at bounding box center [253, 126] width 315 height 21
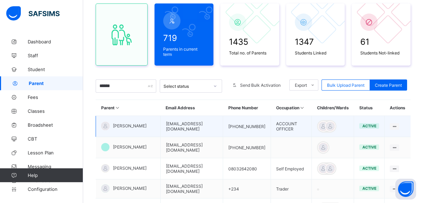
copy tr "naomichielo@gmail.com"
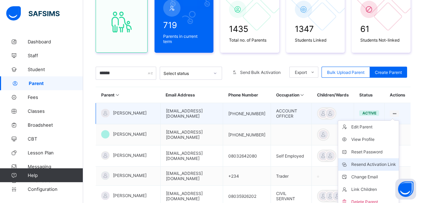
scroll to position [88, 0]
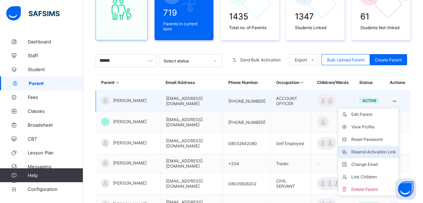
click at [374, 180] on div "Link Children" at bounding box center [374, 176] width 45 height 7
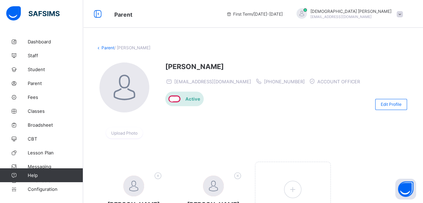
click at [307, 13] on div at bounding box center [302, 13] width 10 height 10
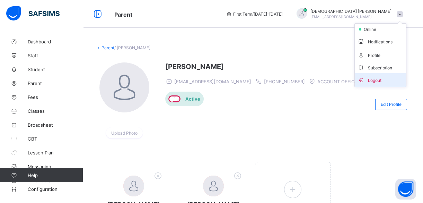
click at [375, 78] on span "Logout" at bounding box center [381, 80] width 46 height 8
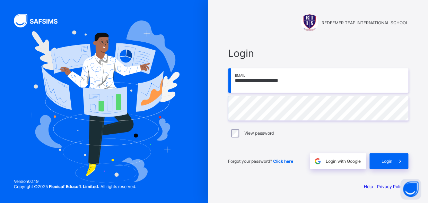
click at [302, 83] on input "**********" at bounding box center [318, 80] width 180 height 24
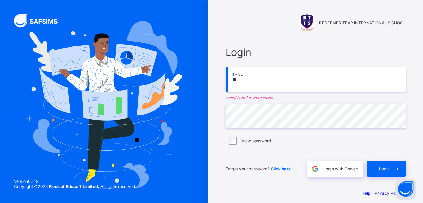
type input "*"
paste input "**********"
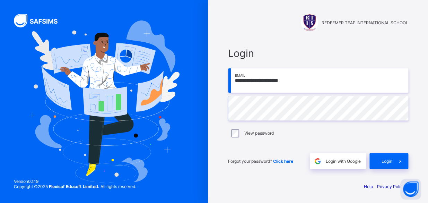
type input "**********"
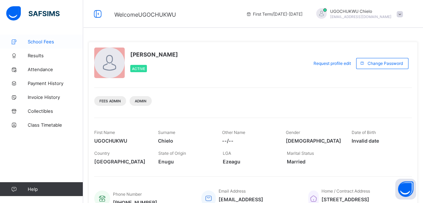
click at [49, 44] on span "School Fees" at bounding box center [55, 42] width 55 height 6
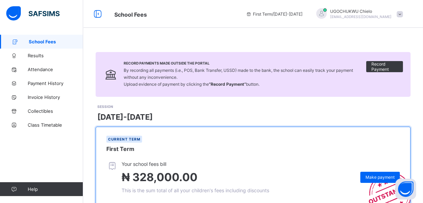
click at [295, 111] on div "SESSION 2025-2026" at bounding box center [253, 113] width 313 height 18
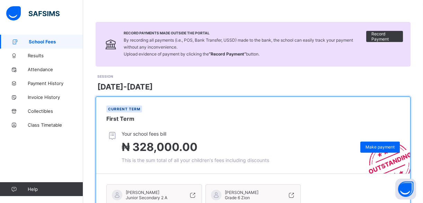
scroll to position [104, 0]
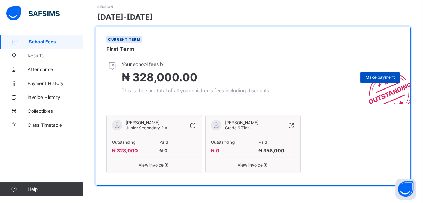
click at [375, 75] on span "Make payment" at bounding box center [380, 77] width 29 height 5
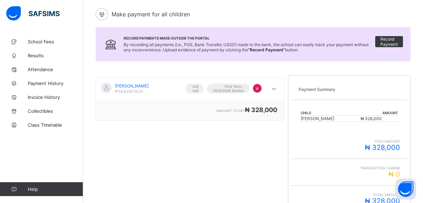
scroll to position [104, 0]
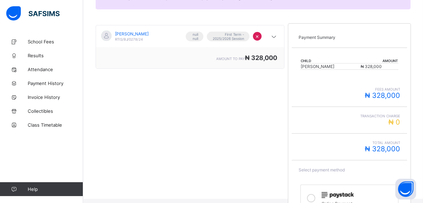
click at [305, 146] on div "Total Amount ₦ 328,000" at bounding box center [350, 146] width 102 height 12
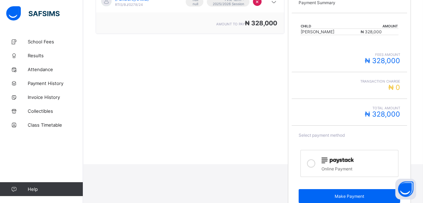
scroll to position [152, 0]
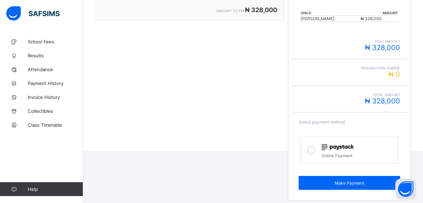
click at [313, 150] on icon at bounding box center [311, 150] width 8 height 8
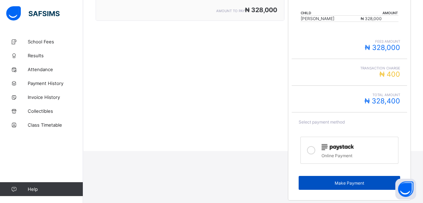
click at [327, 180] on span "Make Payment" at bounding box center [349, 182] width 91 height 5
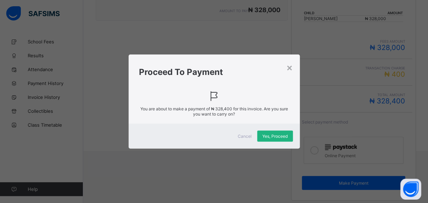
click at [281, 132] on div "Yes, Proceed" at bounding box center [275, 135] width 36 height 11
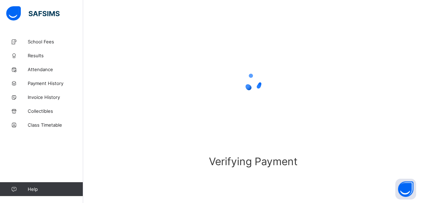
scroll to position [55, 0]
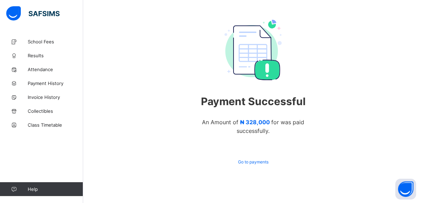
scroll to position [51, 0]
click at [45, 83] on span "Payment History" at bounding box center [55, 83] width 55 height 6
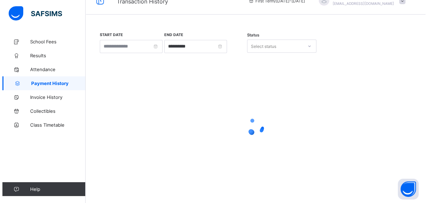
scroll to position [51, 0]
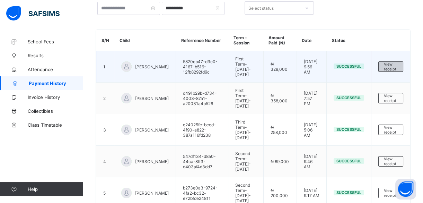
click at [396, 66] on span "View receipt" at bounding box center [391, 67] width 14 height 10
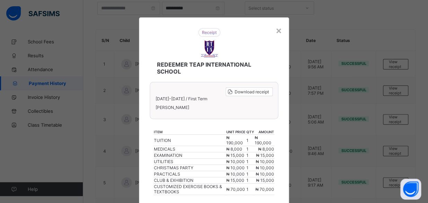
click at [265, 47] on div "REDEEMER TEAP INTERNATIONAL SCHOOL" at bounding box center [209, 51] width 132 height 61
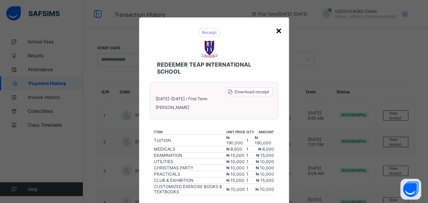
click at [278, 28] on div "×" at bounding box center [279, 30] width 7 height 12
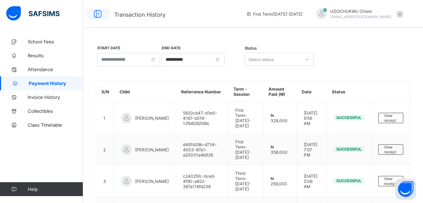
click at [100, 16] on icon at bounding box center [98, 14] width 12 height 10
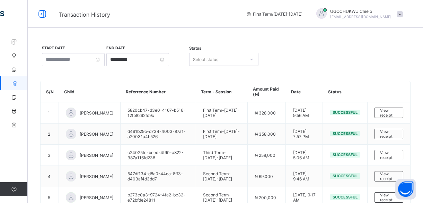
click at [403, 13] on span at bounding box center [400, 14] width 6 height 6
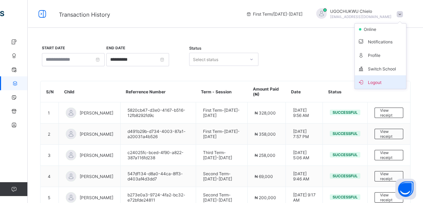
click at [380, 81] on span "Logout" at bounding box center [381, 82] width 46 height 8
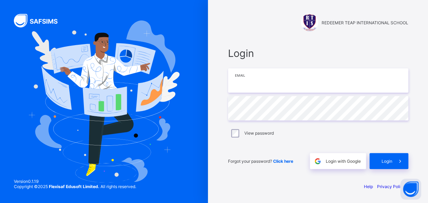
type input "**********"
